Goal: Transaction & Acquisition: Book appointment/travel/reservation

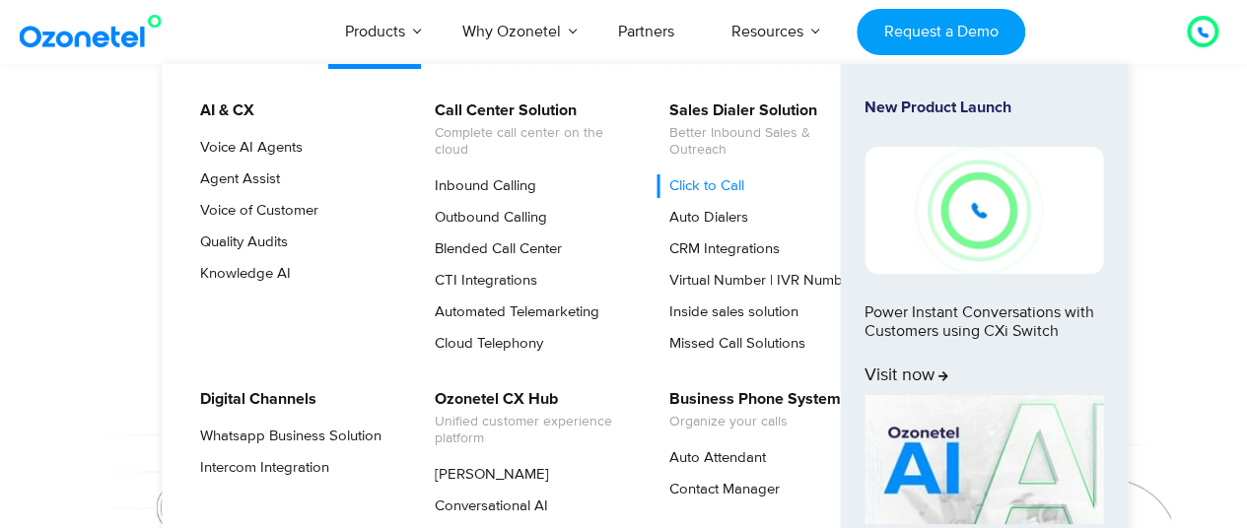
scroll to position [195, 0]
click at [509, 336] on link "Cloud Telephony" at bounding box center [484, 344] width 124 height 24
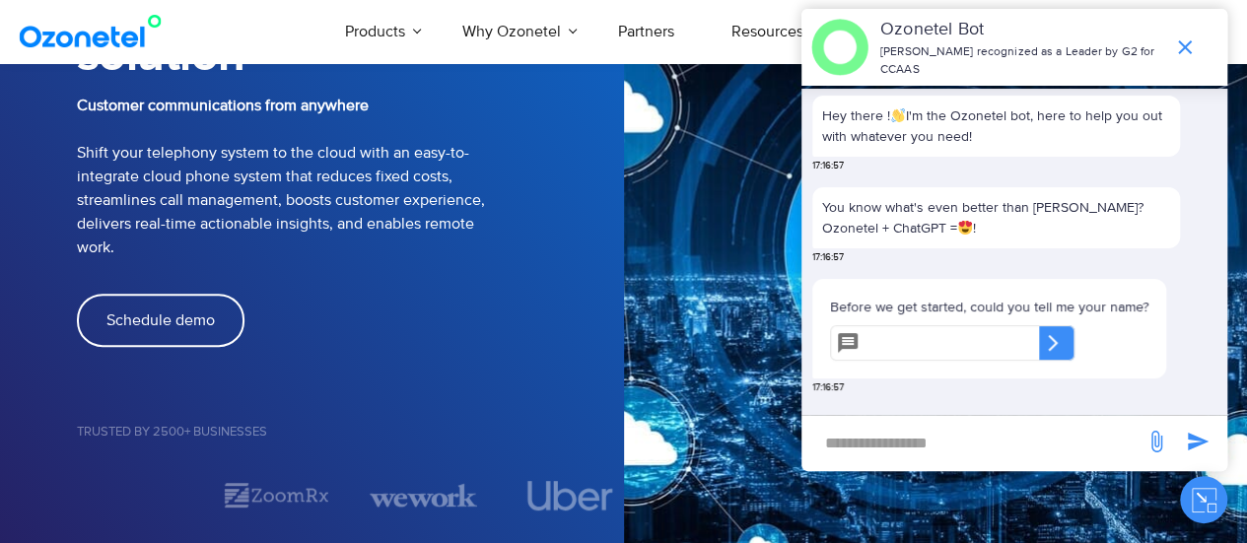
scroll to position [199, 0]
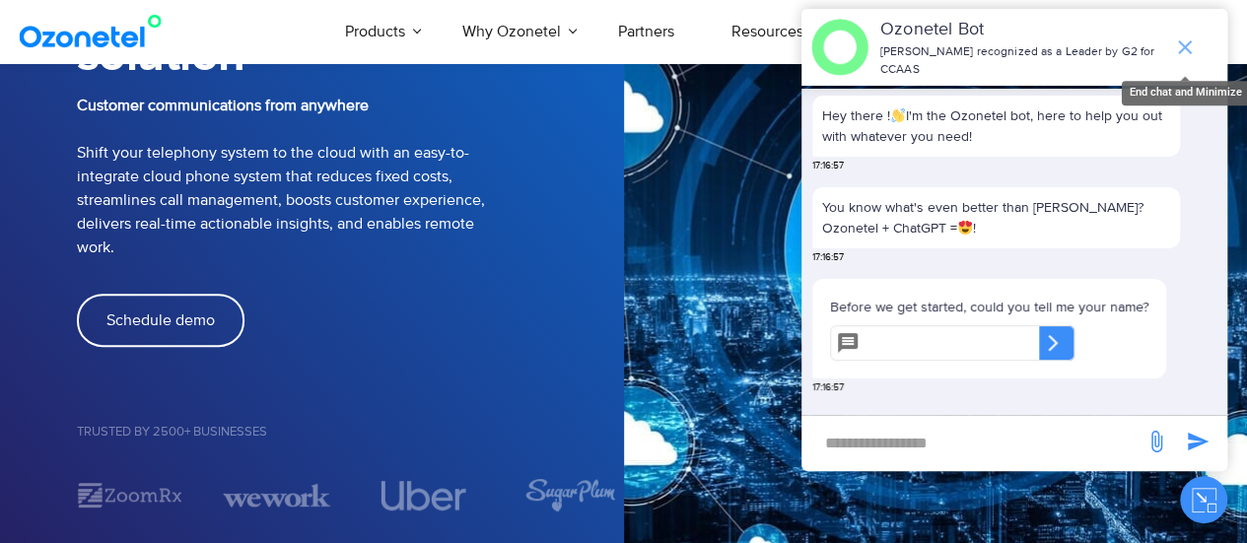
click at [1184, 46] on icon "end chat or minimize" at bounding box center [1185, 47] width 24 height 24
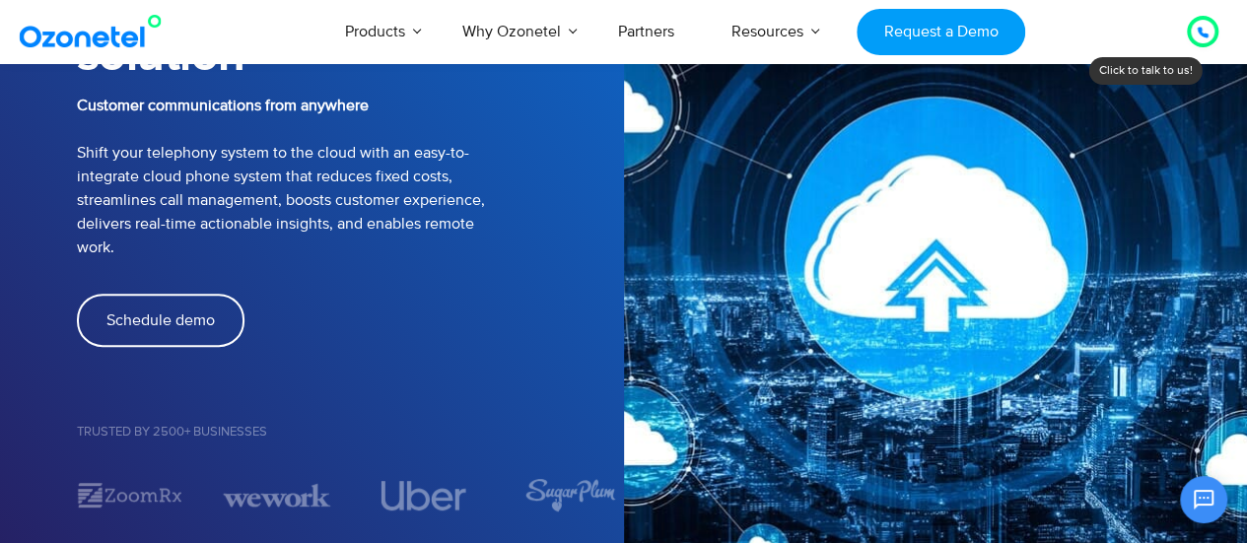
scroll to position [25, 0]
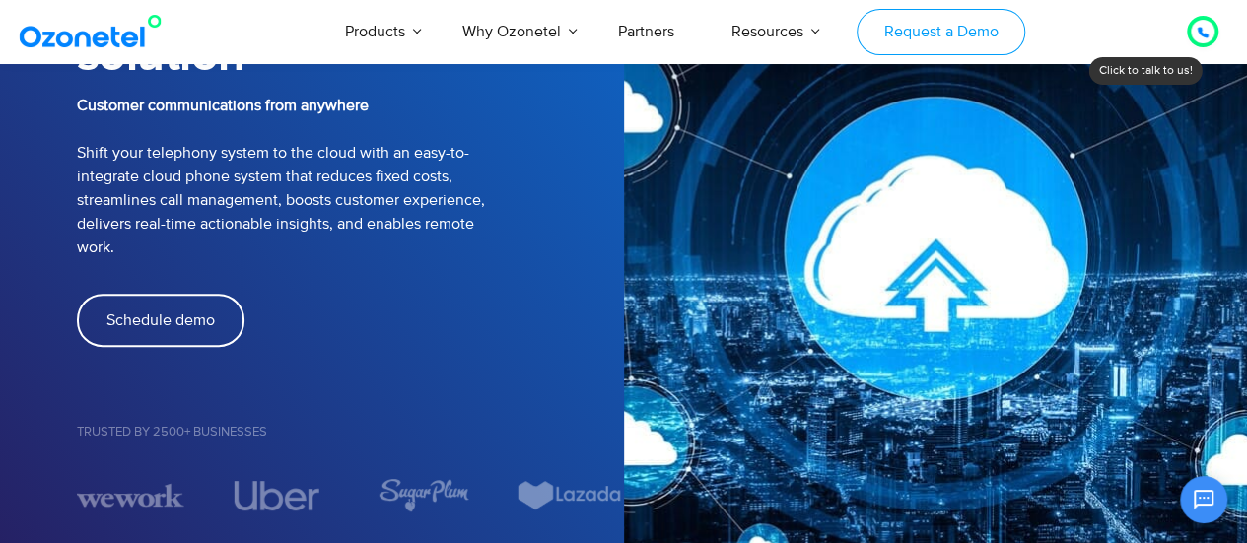
click at [924, 42] on link "Request a Demo" at bounding box center [940, 32] width 169 height 46
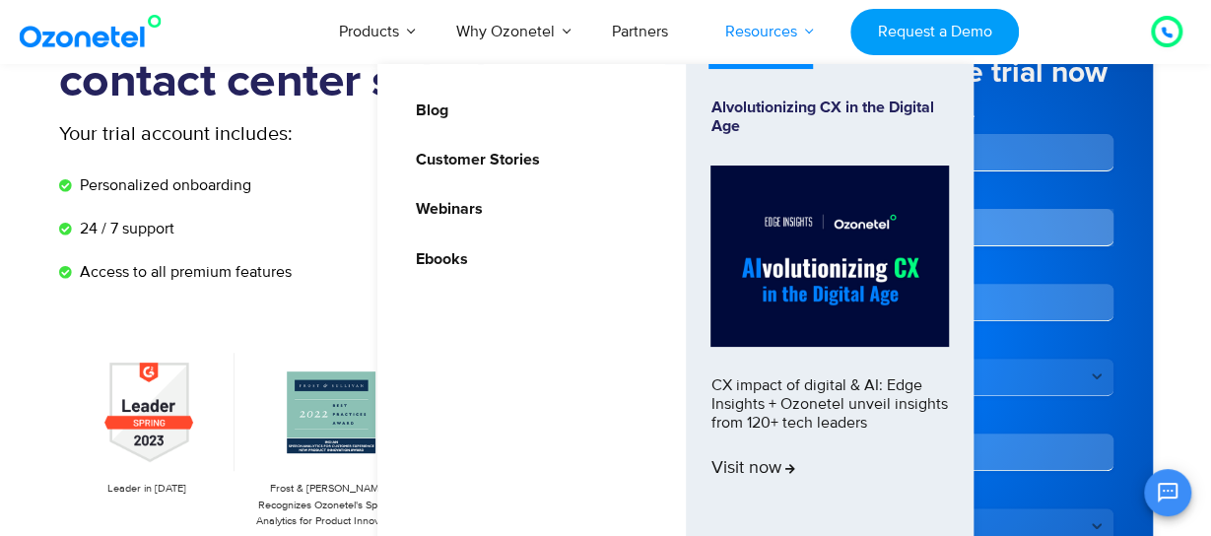
scroll to position [295, 0]
